Goal: Use online tool/utility: Utilize a website feature to perform a specific function

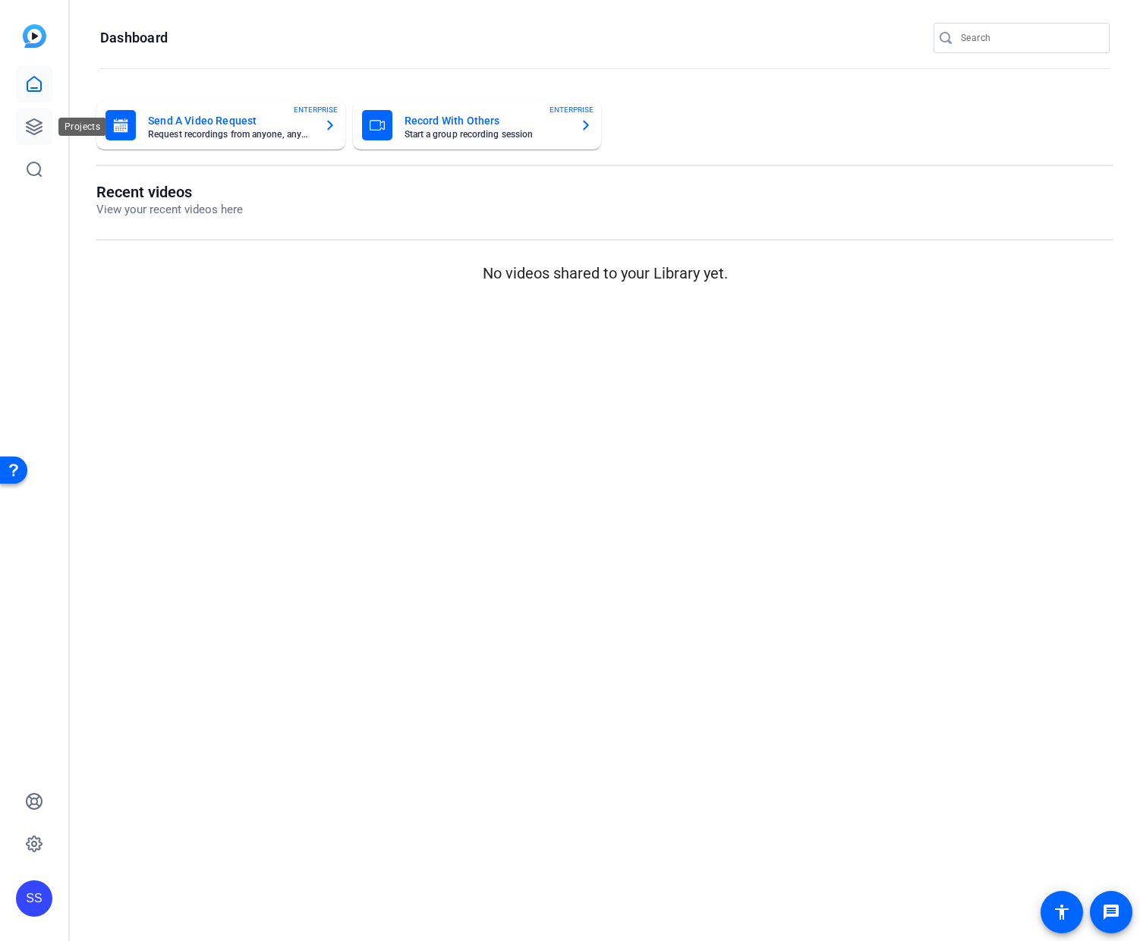
click at [34, 126] on icon at bounding box center [34, 126] width 15 height 15
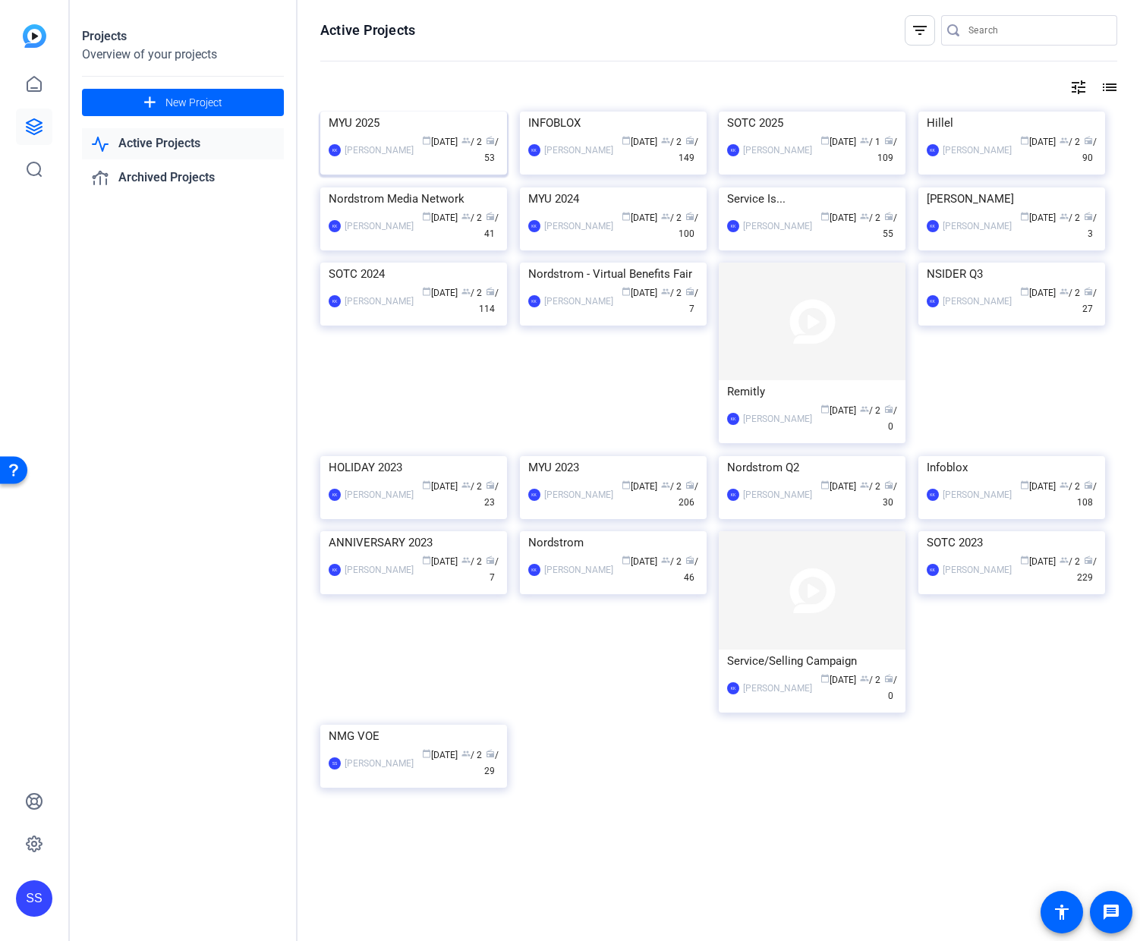
click at [421, 166] on div "calendar_today [DATE] group / 2 radio / 53" at bounding box center [459, 150] width 77 height 32
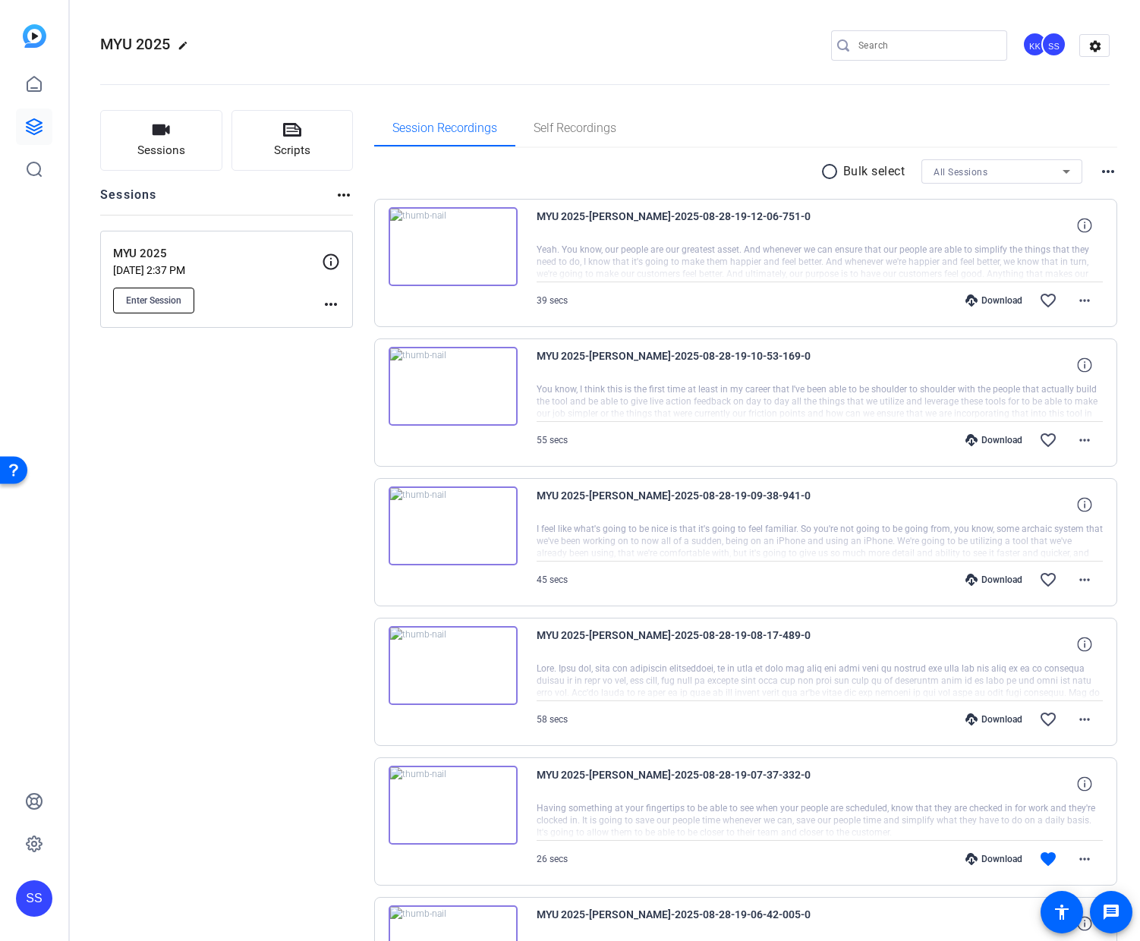
click at [176, 301] on span "Enter Session" at bounding box center [153, 300] width 55 height 12
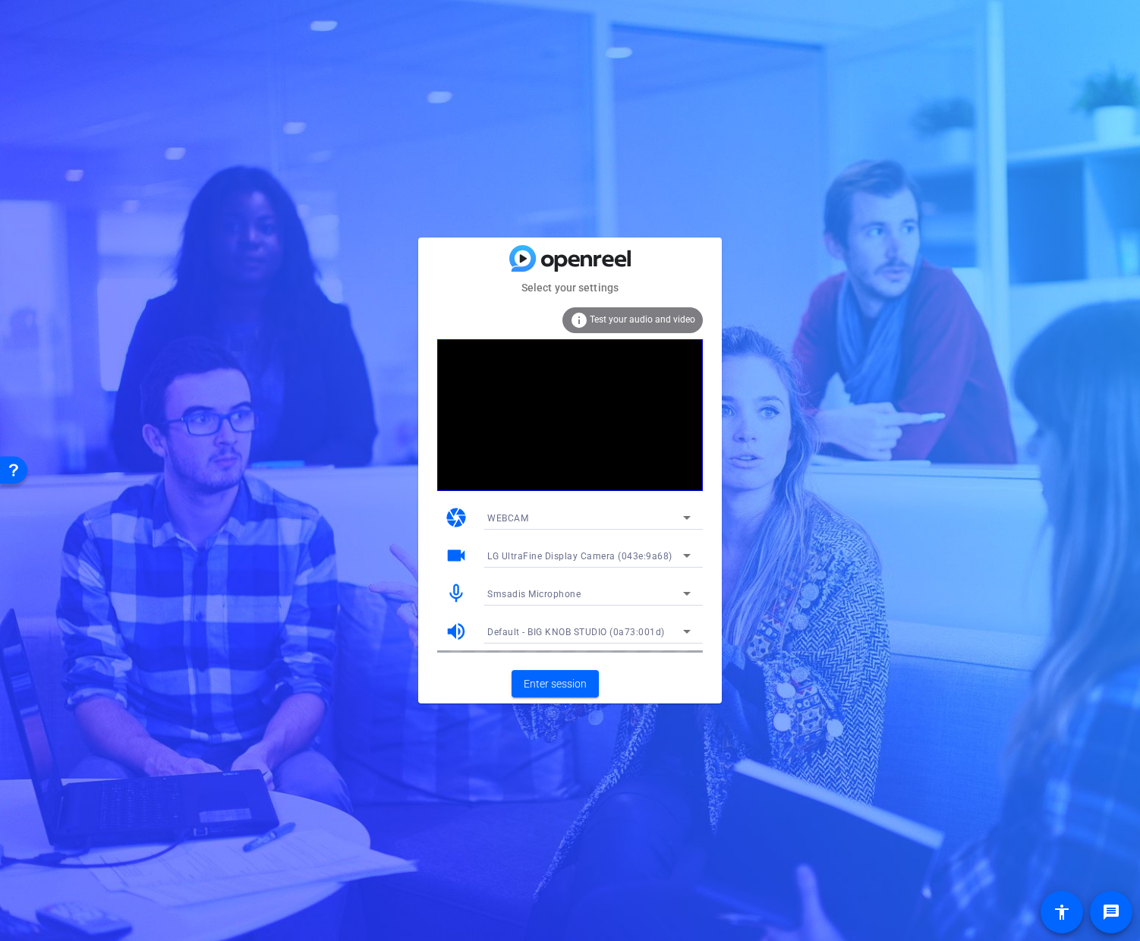
click at [686, 591] on mat-form-field "Smsadis Microphone" at bounding box center [589, 593] width 228 height 24
click at [686, 596] on icon at bounding box center [687, 593] width 18 height 18
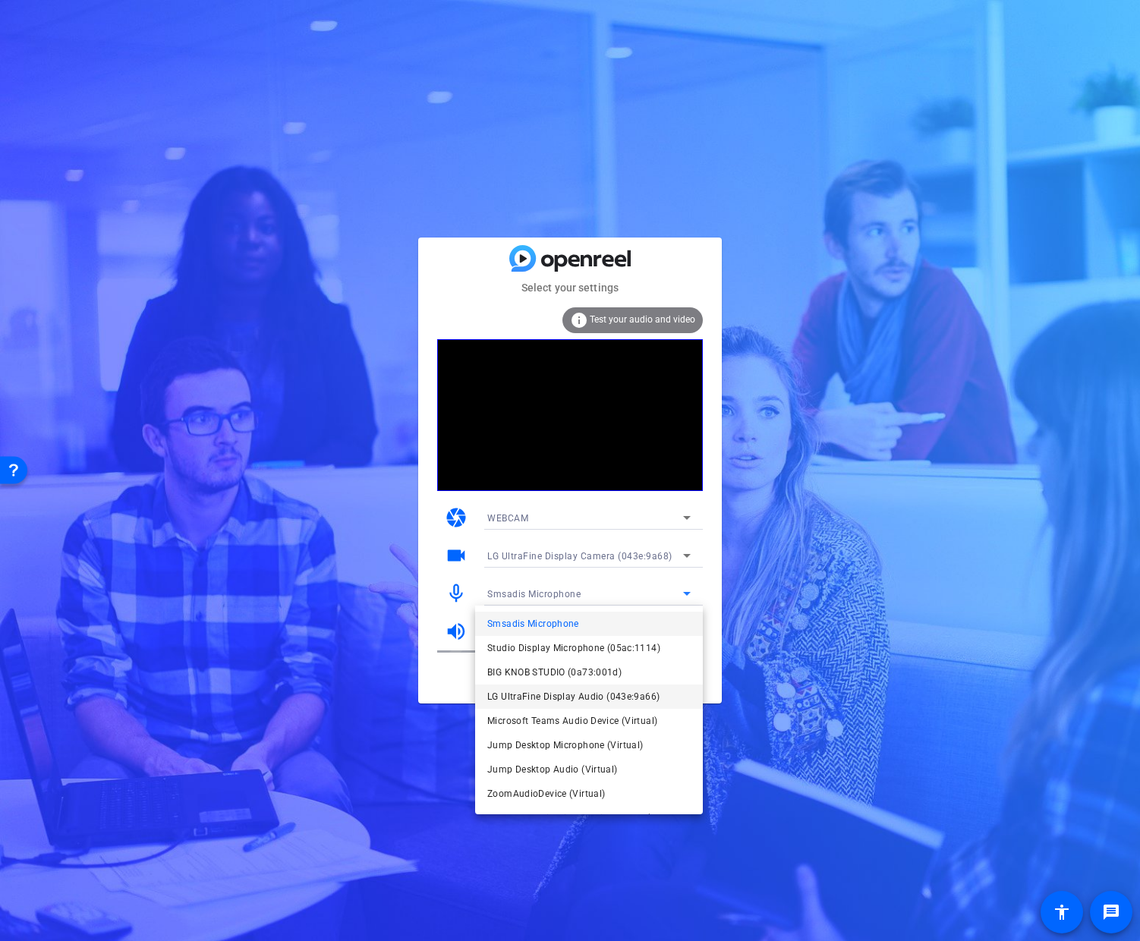
click at [649, 688] on span "LG UltraFine Display Audio (043e:9a66)" at bounding box center [573, 697] width 172 height 18
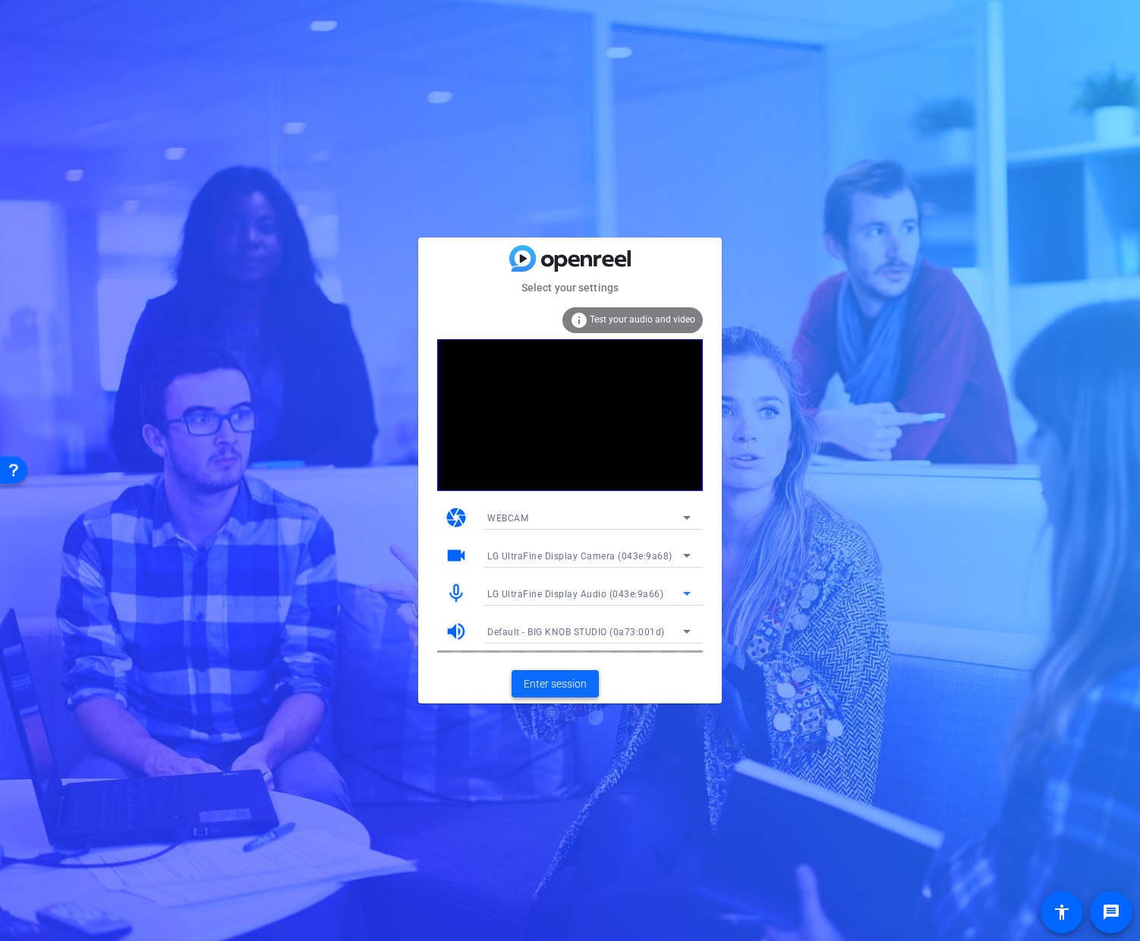
click at [560, 684] on span "Enter session" at bounding box center [555, 684] width 63 height 16
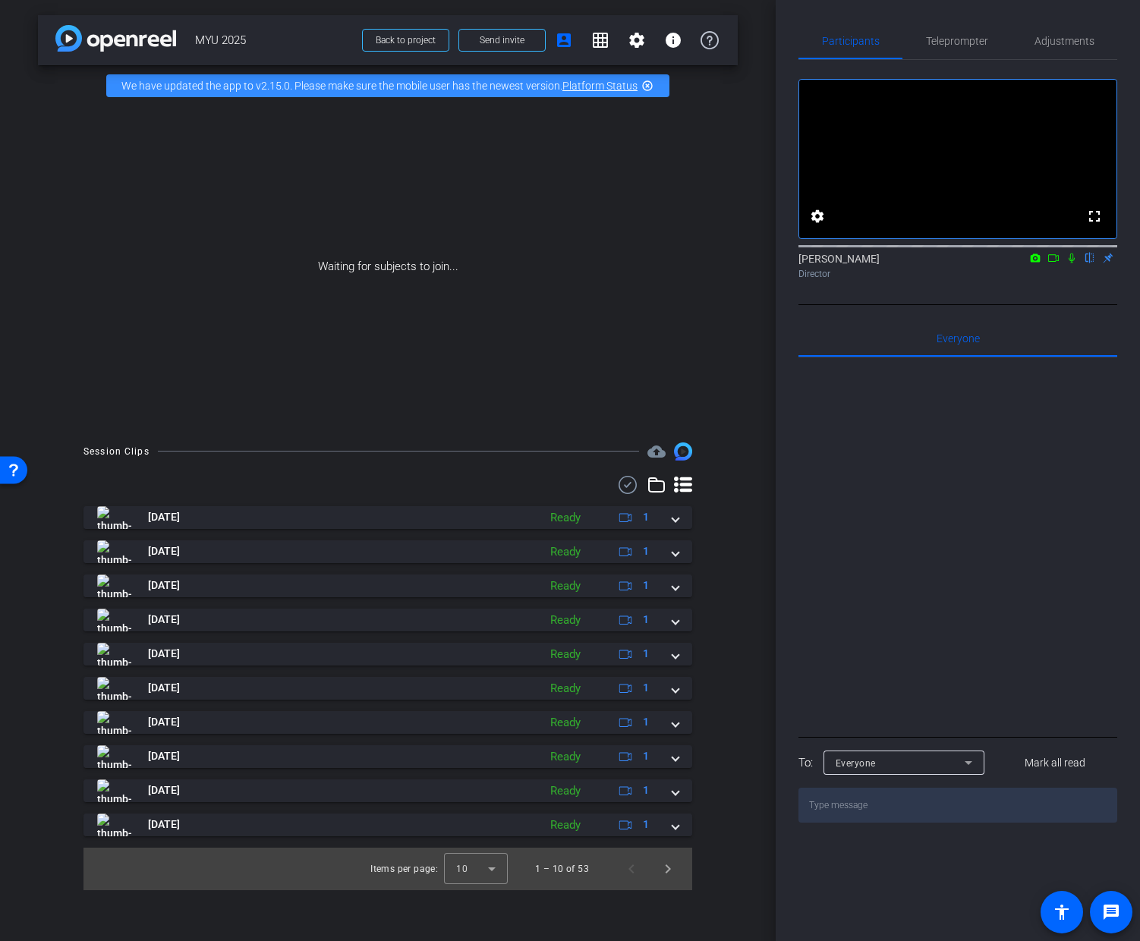
click at [1053, 263] on icon at bounding box center [1053, 258] width 12 height 11
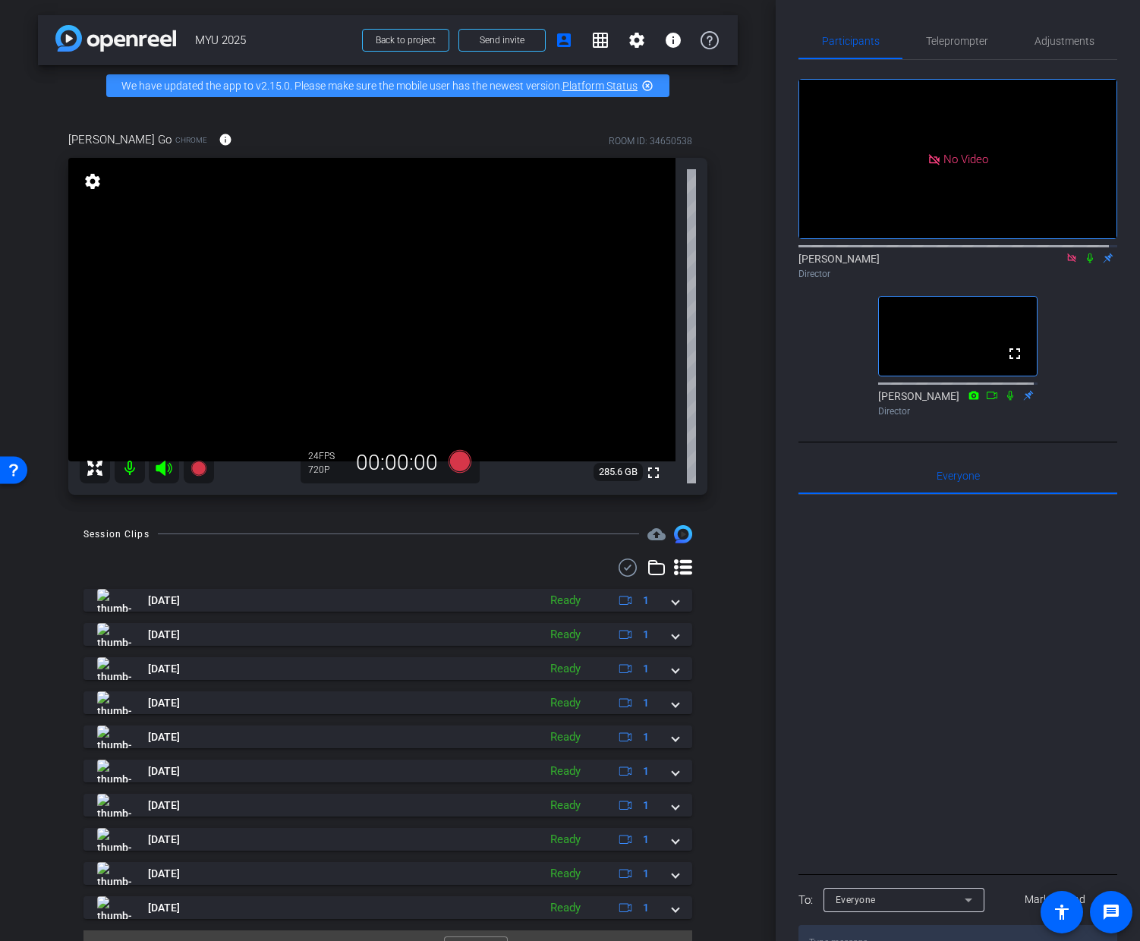
click at [1065, 263] on icon at bounding box center [1071, 258] width 12 height 11
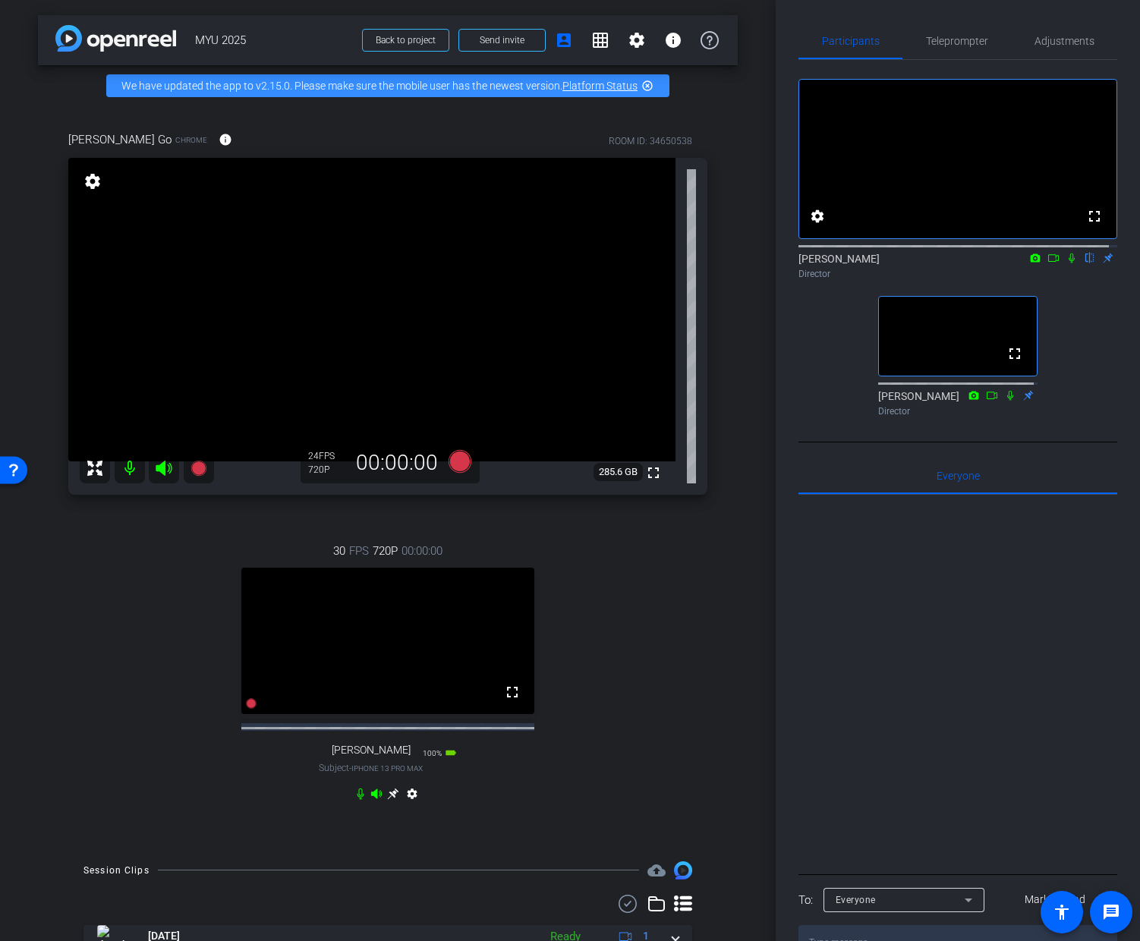
click at [389, 799] on icon at bounding box center [392, 793] width 11 height 11
